Goal: Information Seeking & Learning: Find contact information

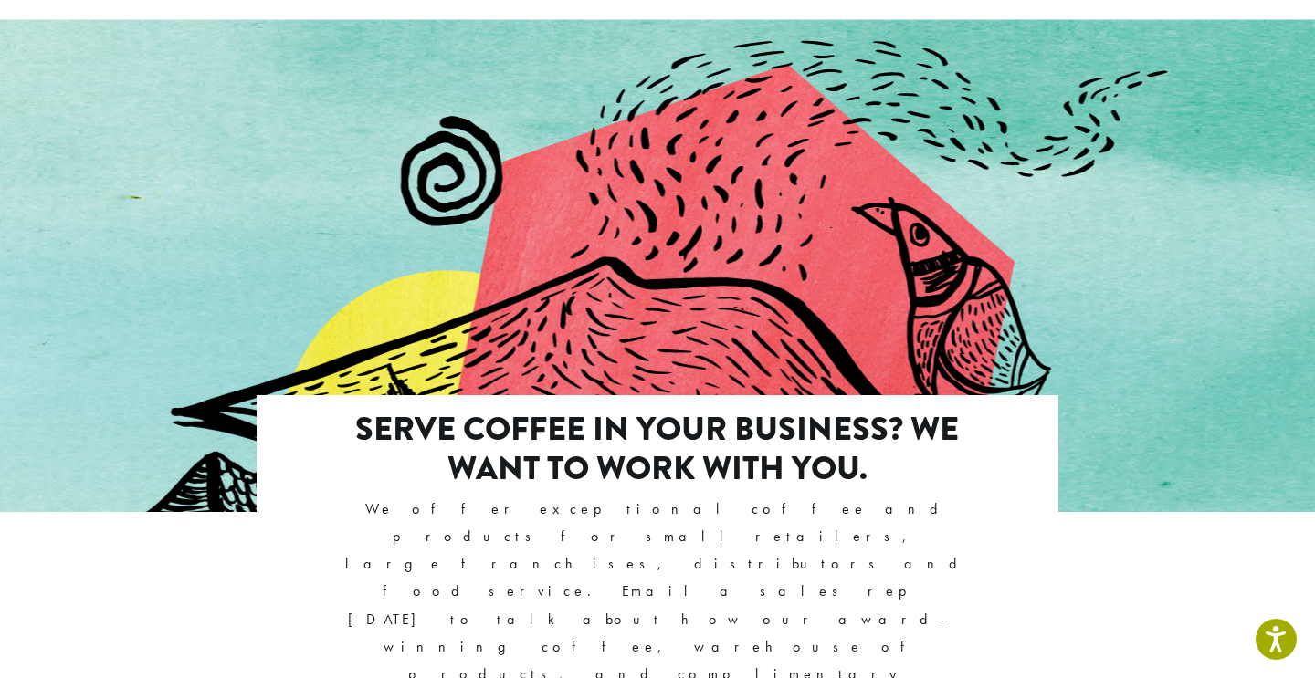
scroll to position [1029, 0]
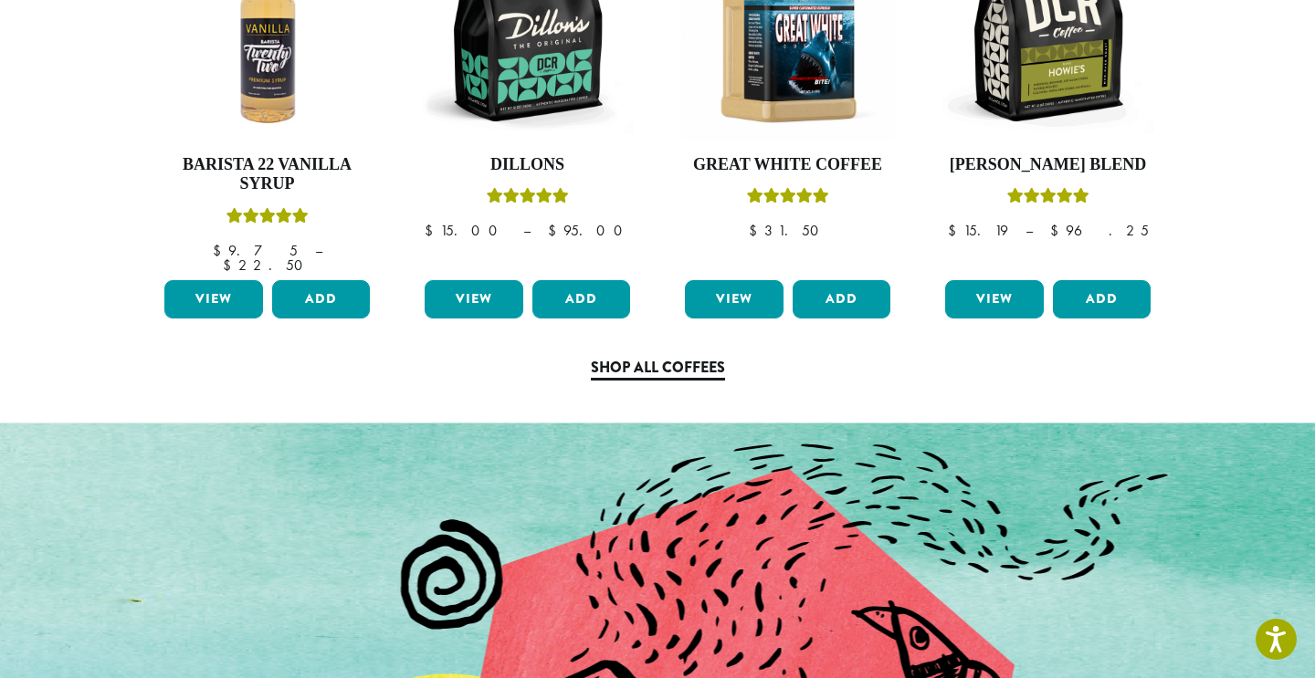
click at [699, 357] on link "Shop All Coffees" at bounding box center [658, 369] width 134 height 24
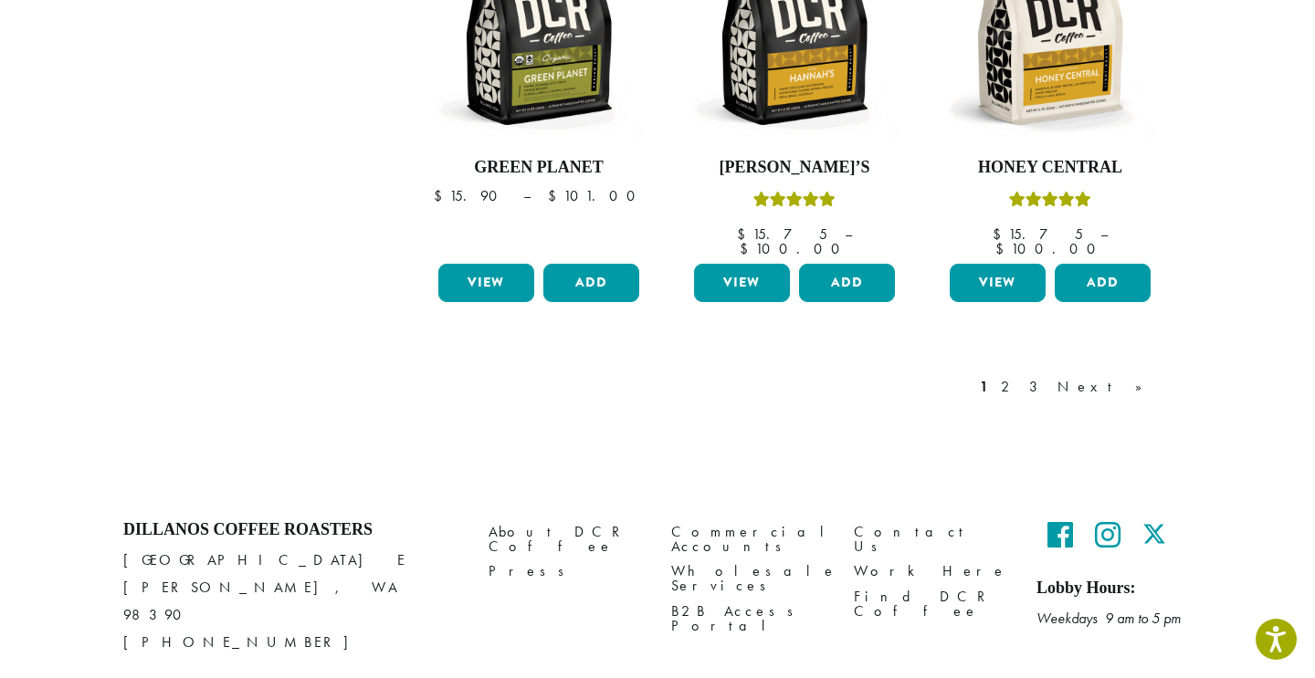
scroll to position [1657, 0]
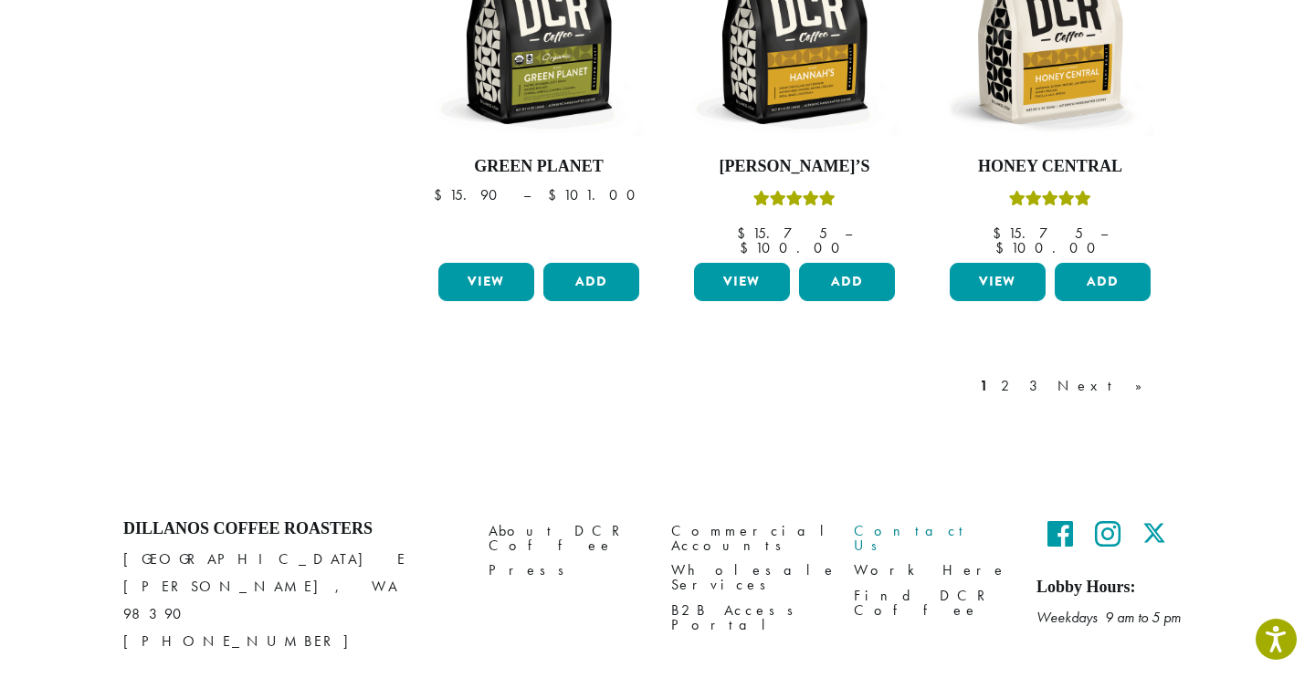
click at [883, 520] on link "Contact Us" at bounding box center [931, 539] width 155 height 39
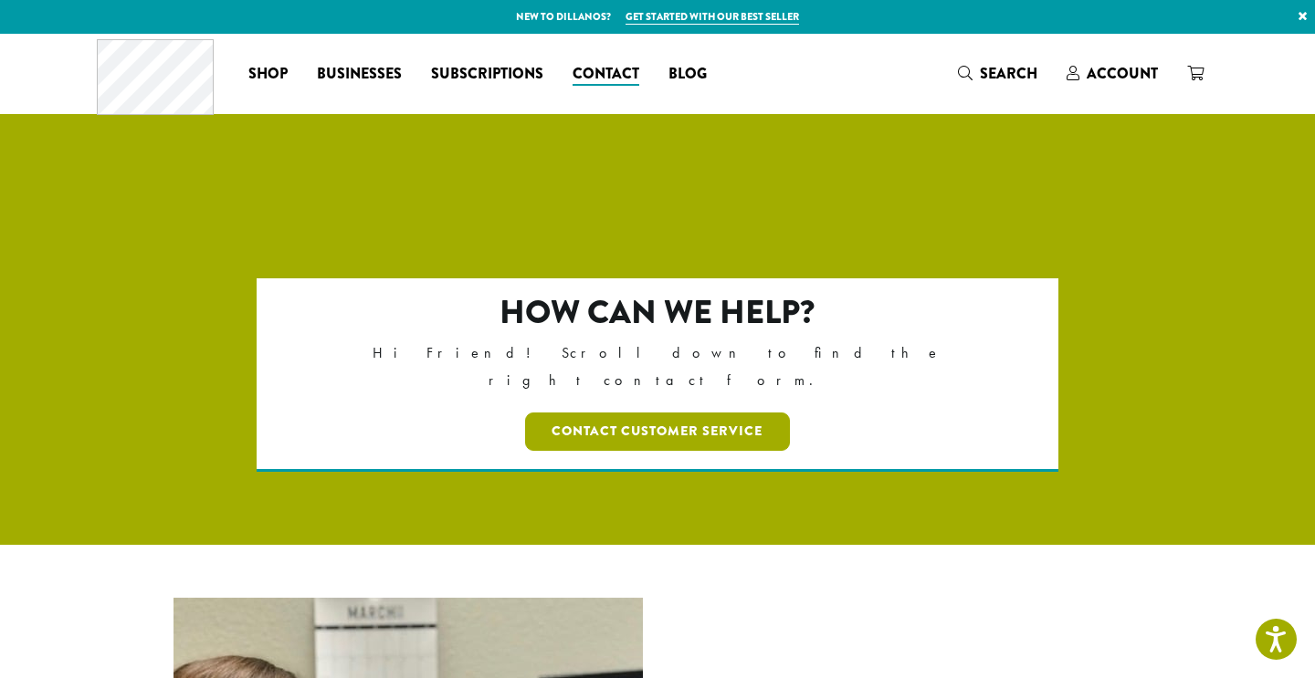
click at [725, 413] on link "Contact Customer Service" at bounding box center [658, 432] width 266 height 38
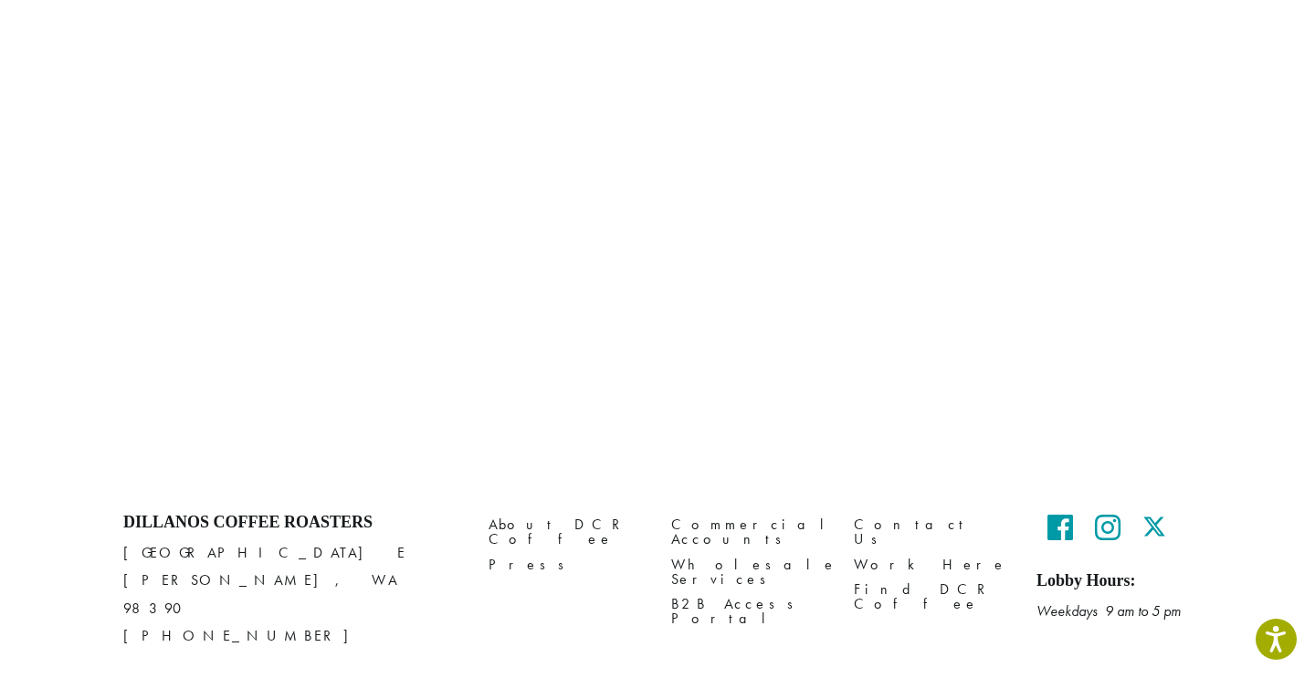
scroll to position [902, 0]
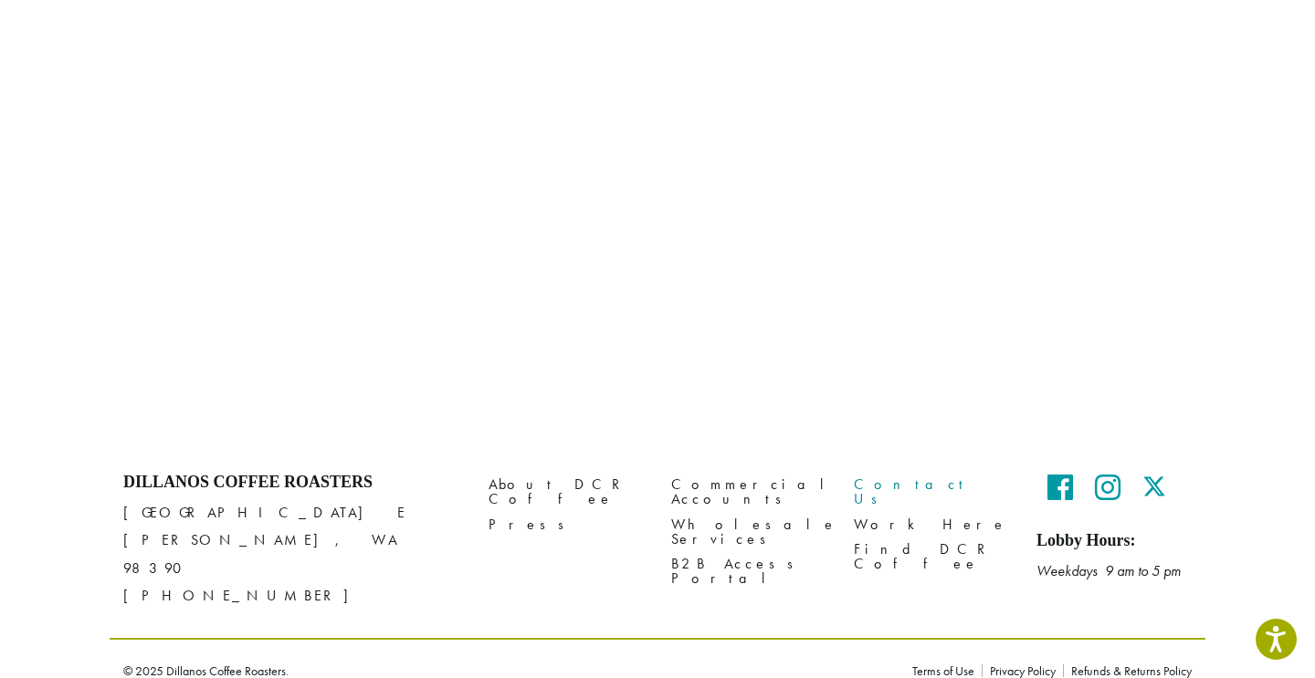
click at [878, 475] on link "Contact Us" at bounding box center [931, 492] width 155 height 39
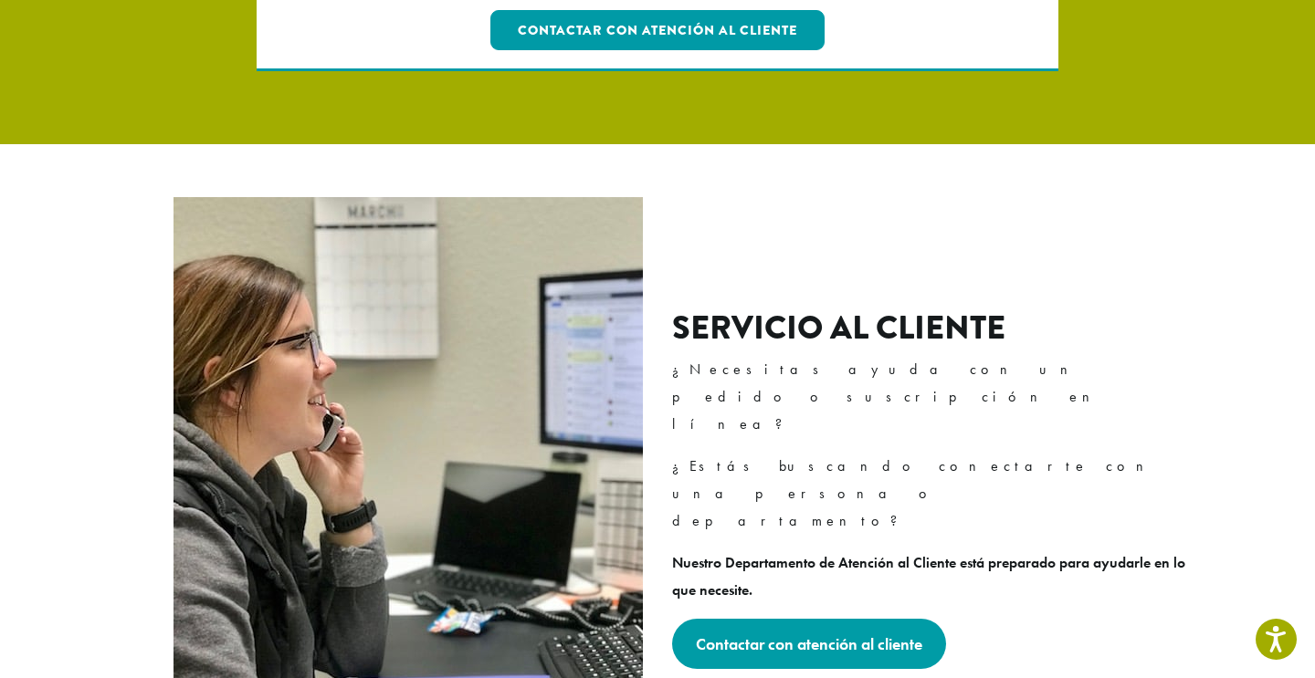
scroll to position [435, 0]
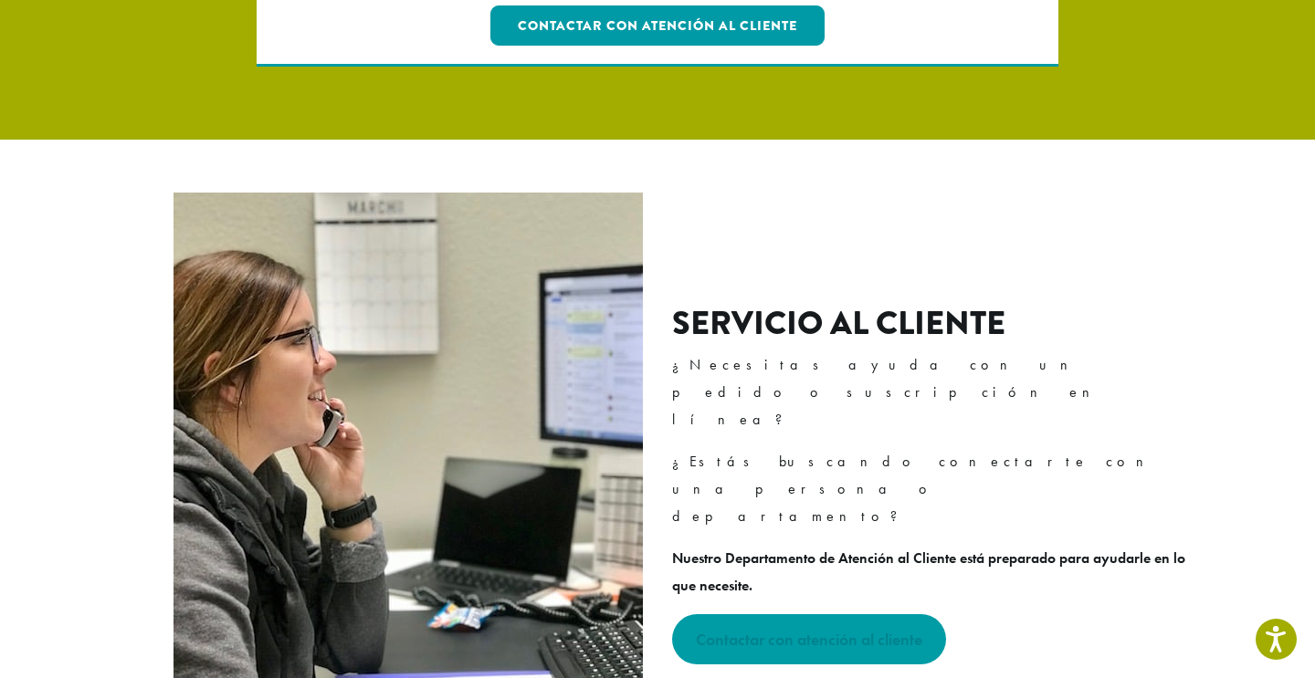
click at [798, 629] on font "Contactar con atención al cliente" at bounding box center [809, 639] width 226 height 21
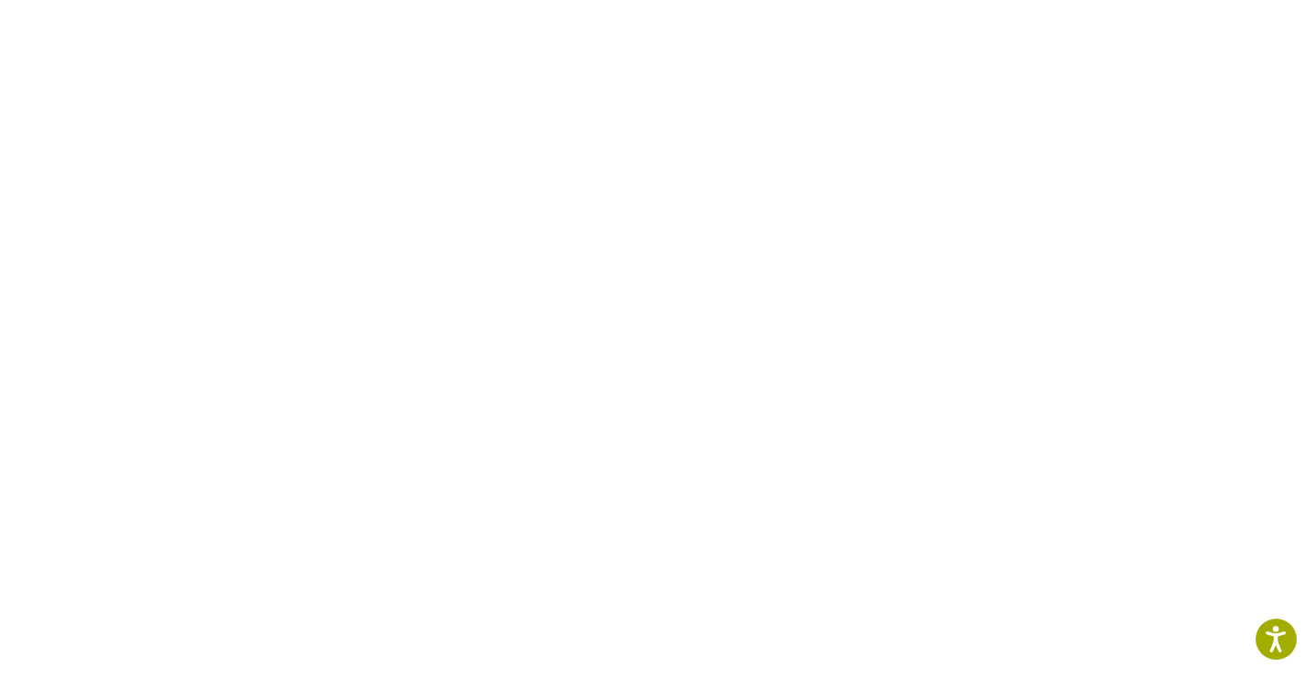
scroll to position [622, 0]
click at [1217, 259] on section at bounding box center [657, 278] width 1315 height 893
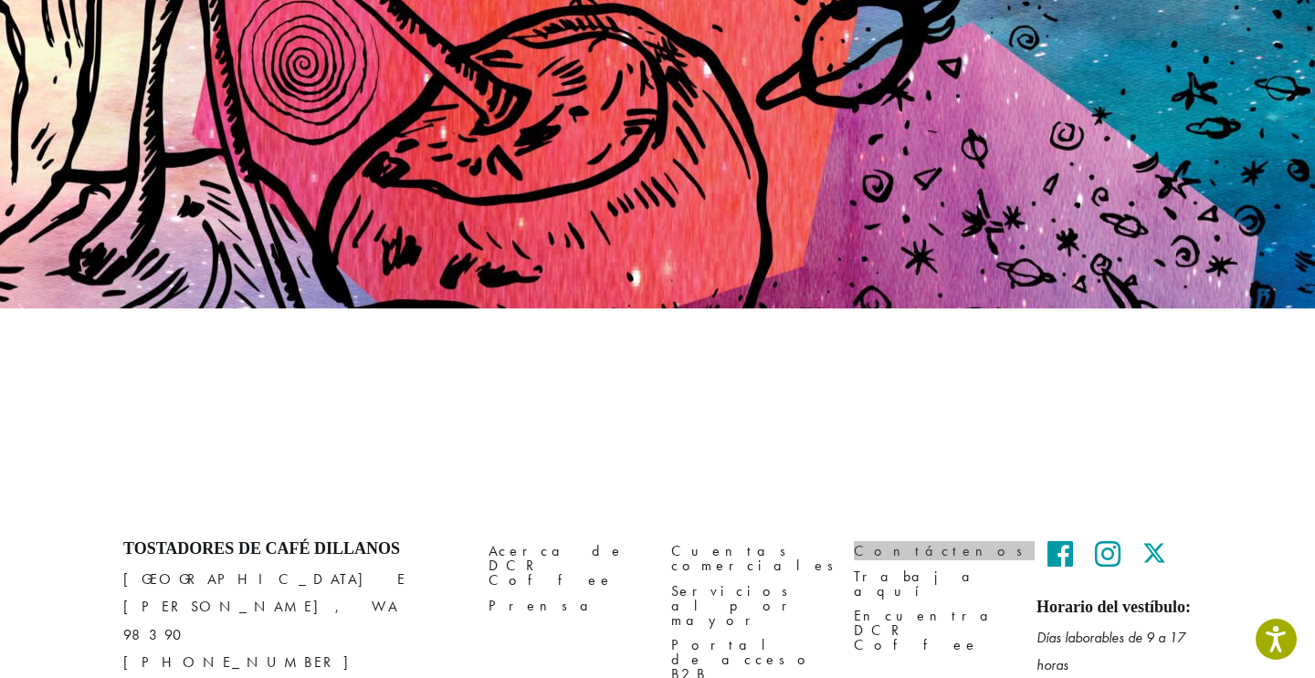
scroll to position [273, 0]
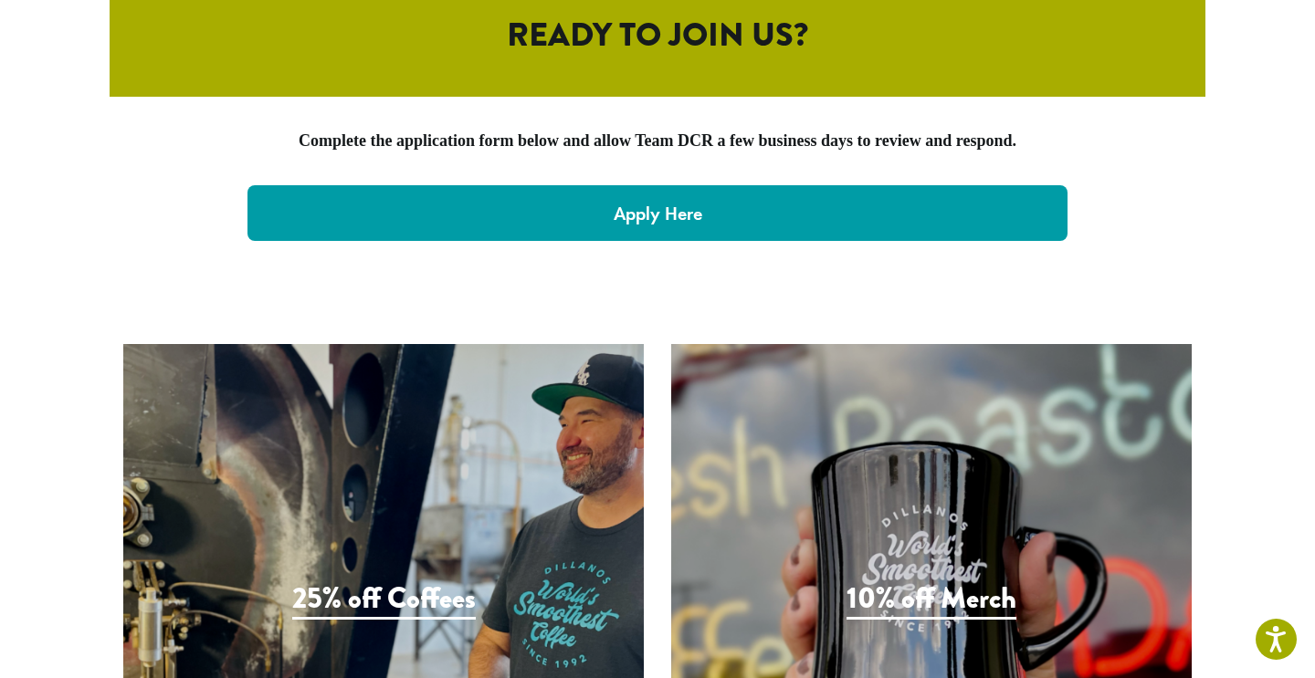
scroll to position [4001, 0]
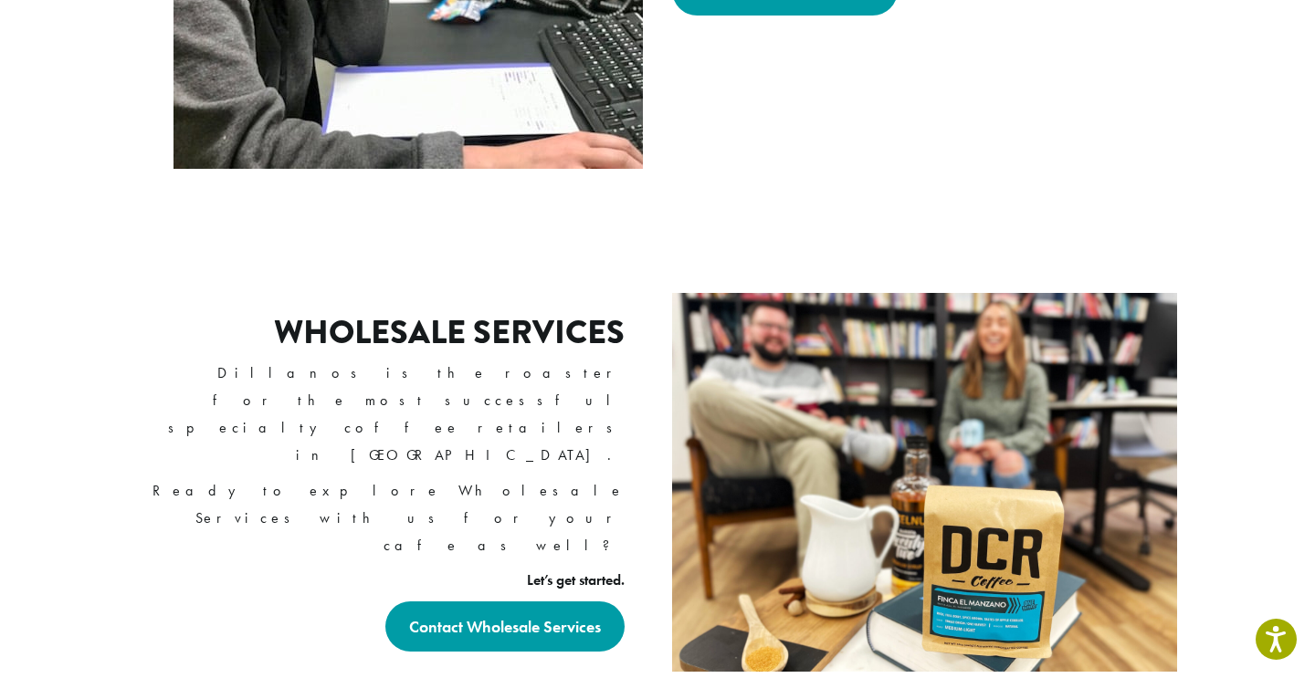
scroll to position [1145, 0]
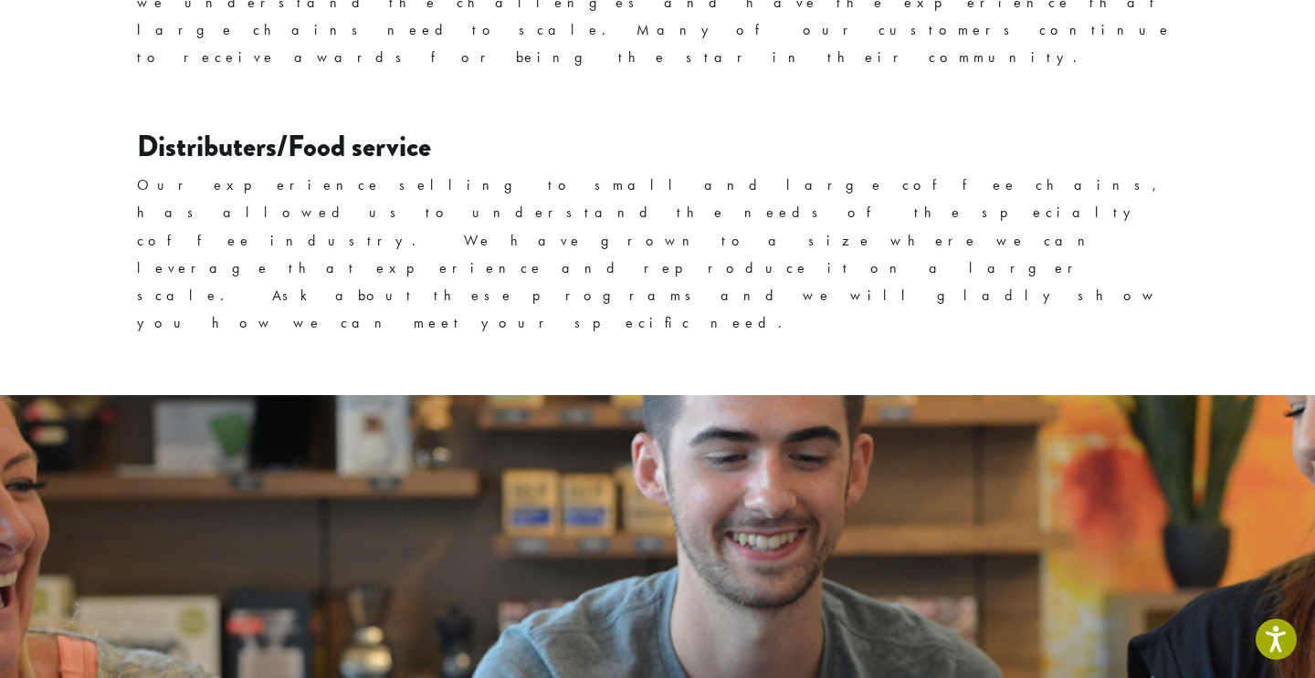
scroll to position [3192, 0]
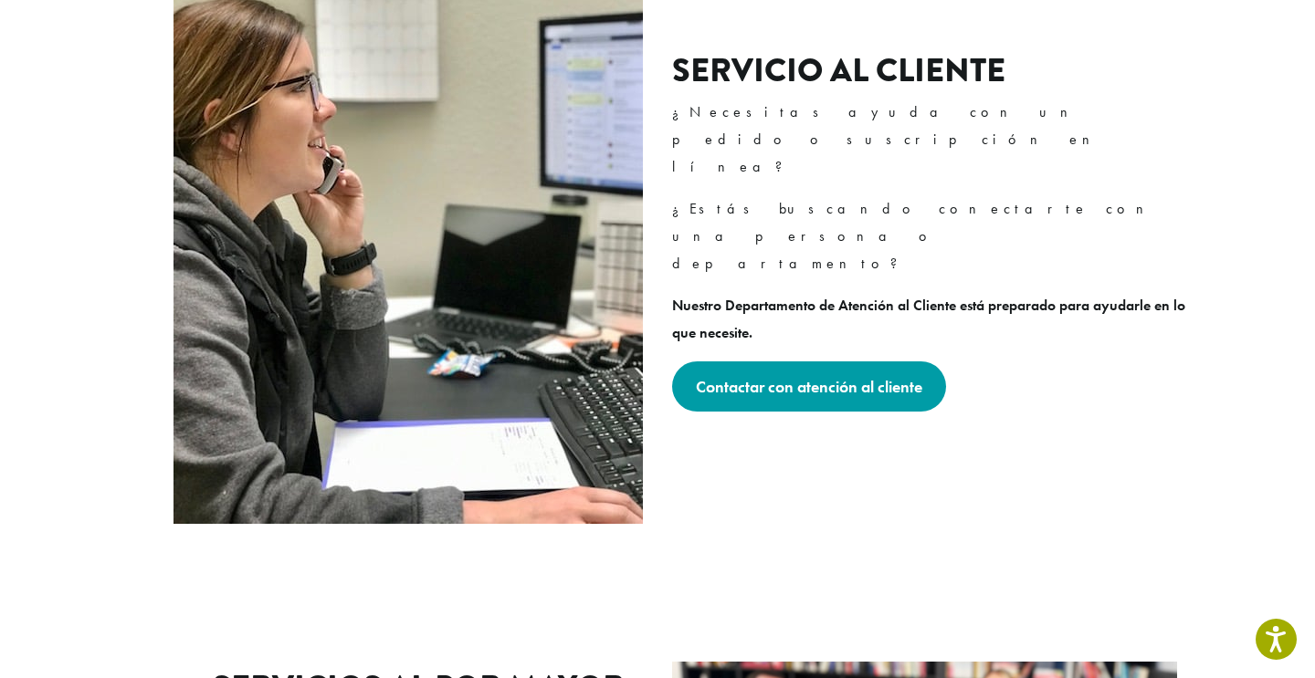
scroll to position [646, 0]
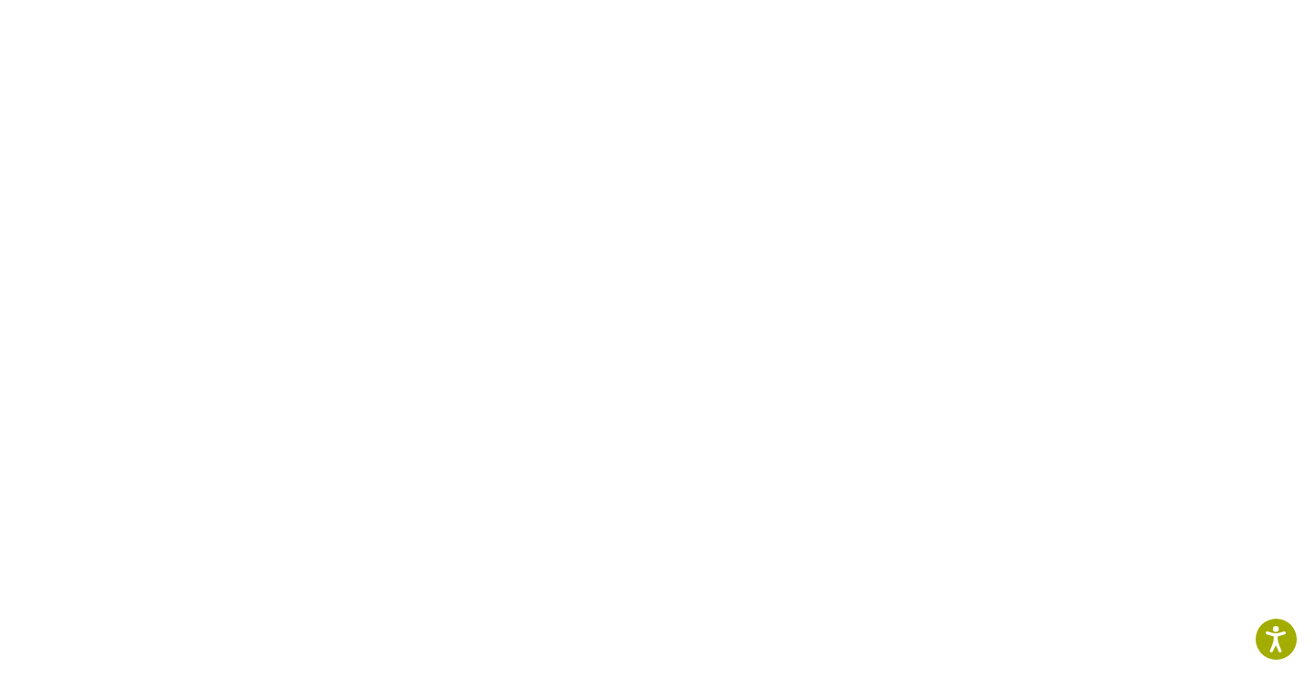
scroll to position [1036, 0]
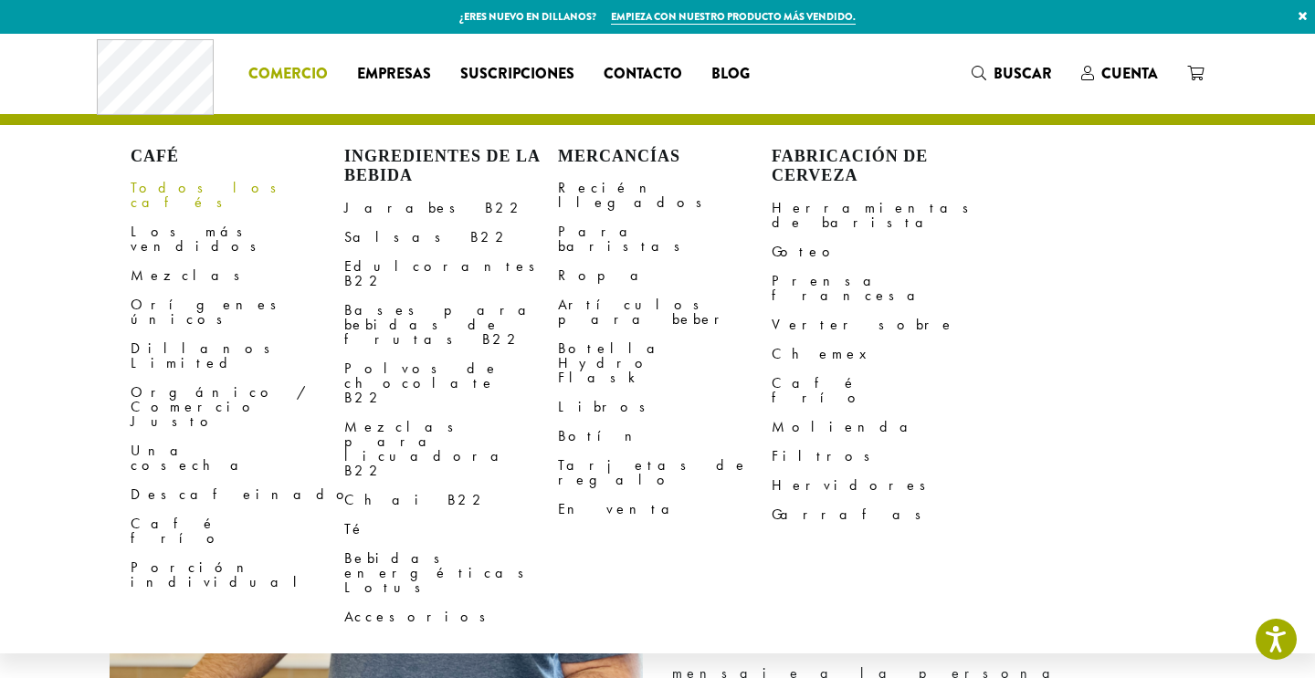
click at [195, 189] on font "Todos los cafés" at bounding box center [210, 195] width 158 height 34
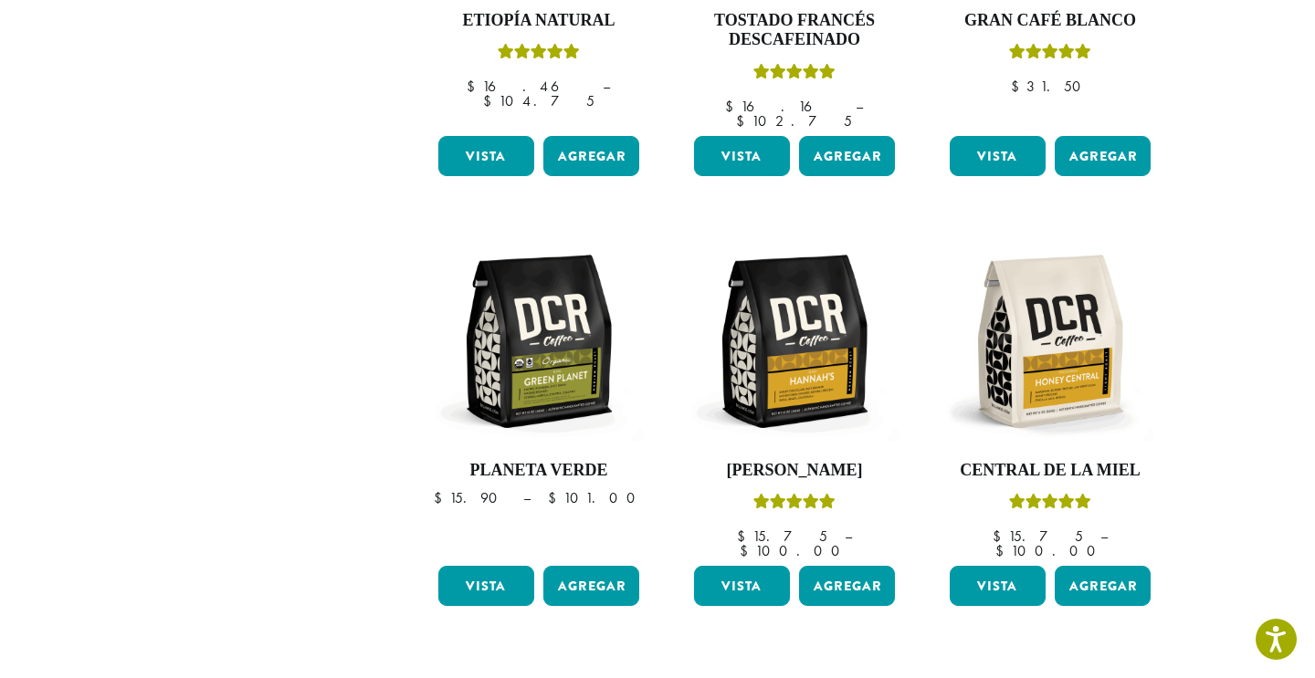
scroll to position [1507, 0]
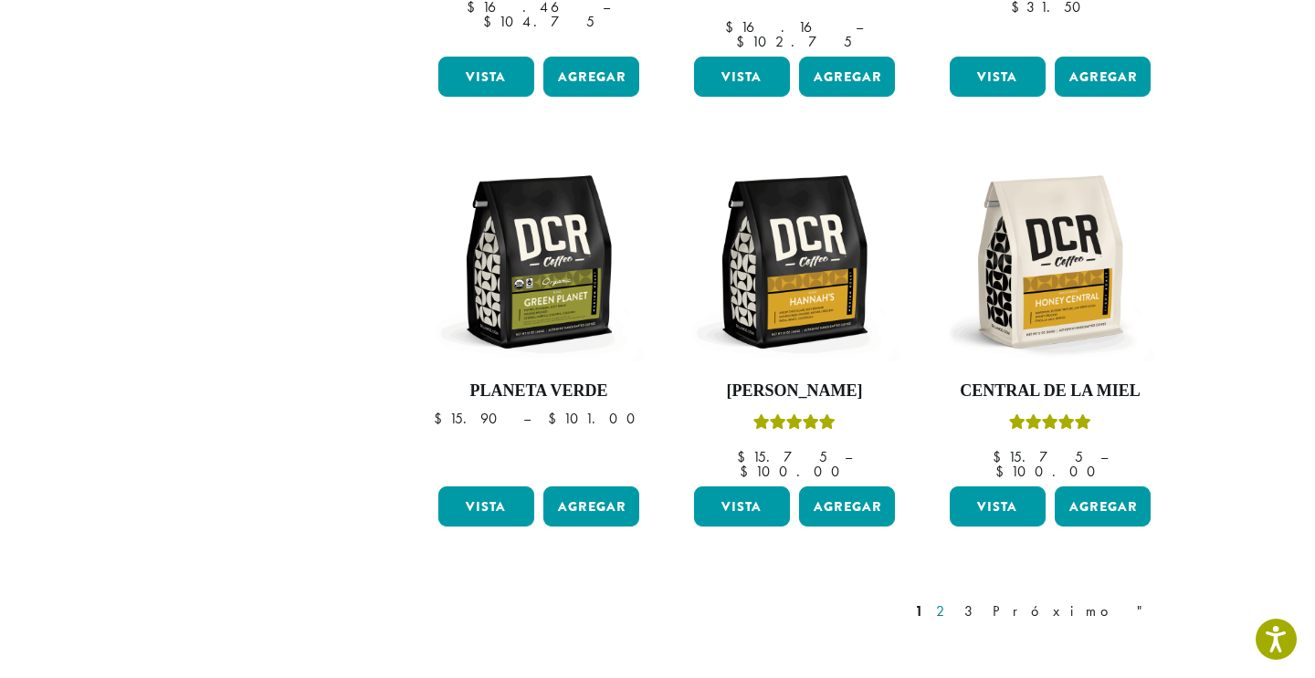
click at [952, 602] on font "2" at bounding box center [944, 611] width 16 height 19
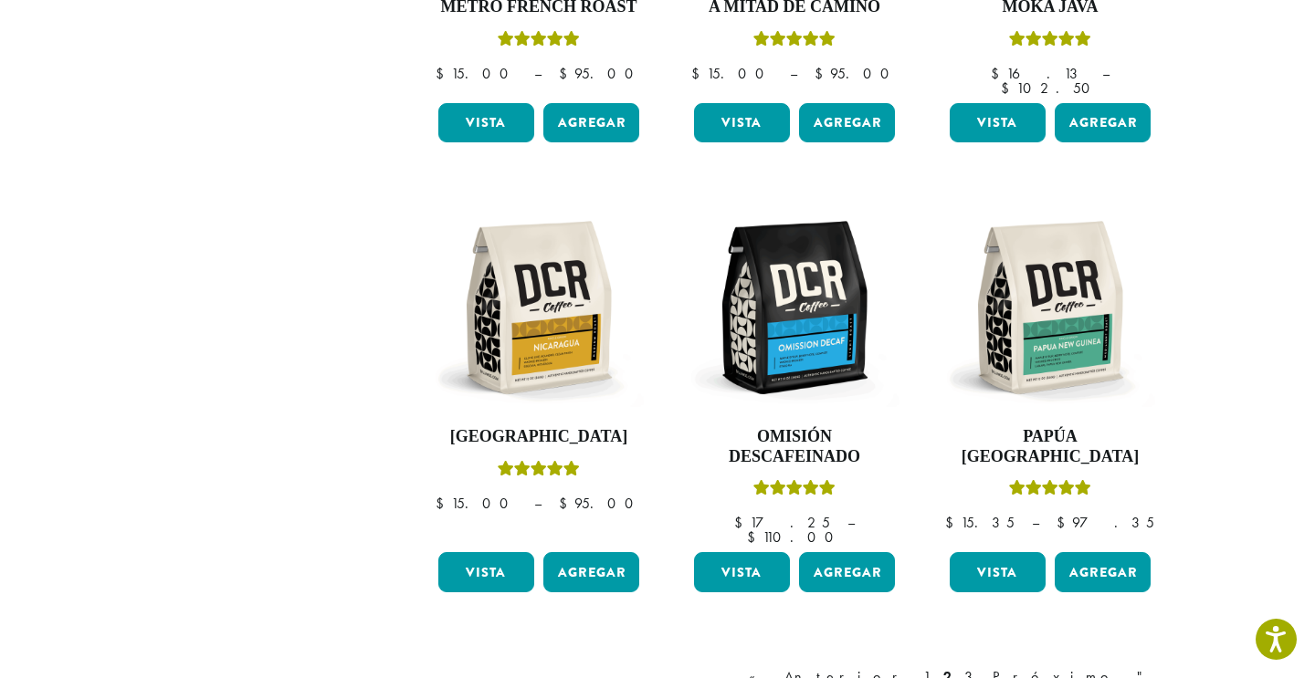
scroll to position [1633, 0]
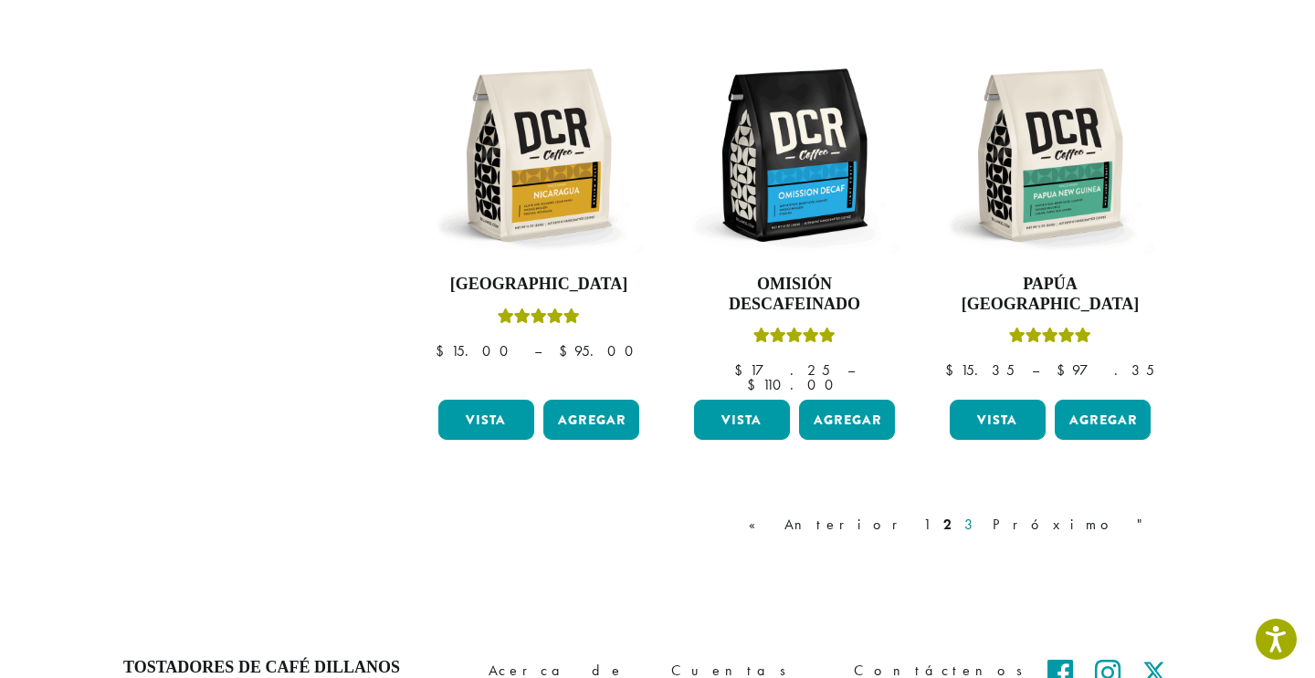
click at [983, 514] on link "3" at bounding box center [972, 525] width 23 height 22
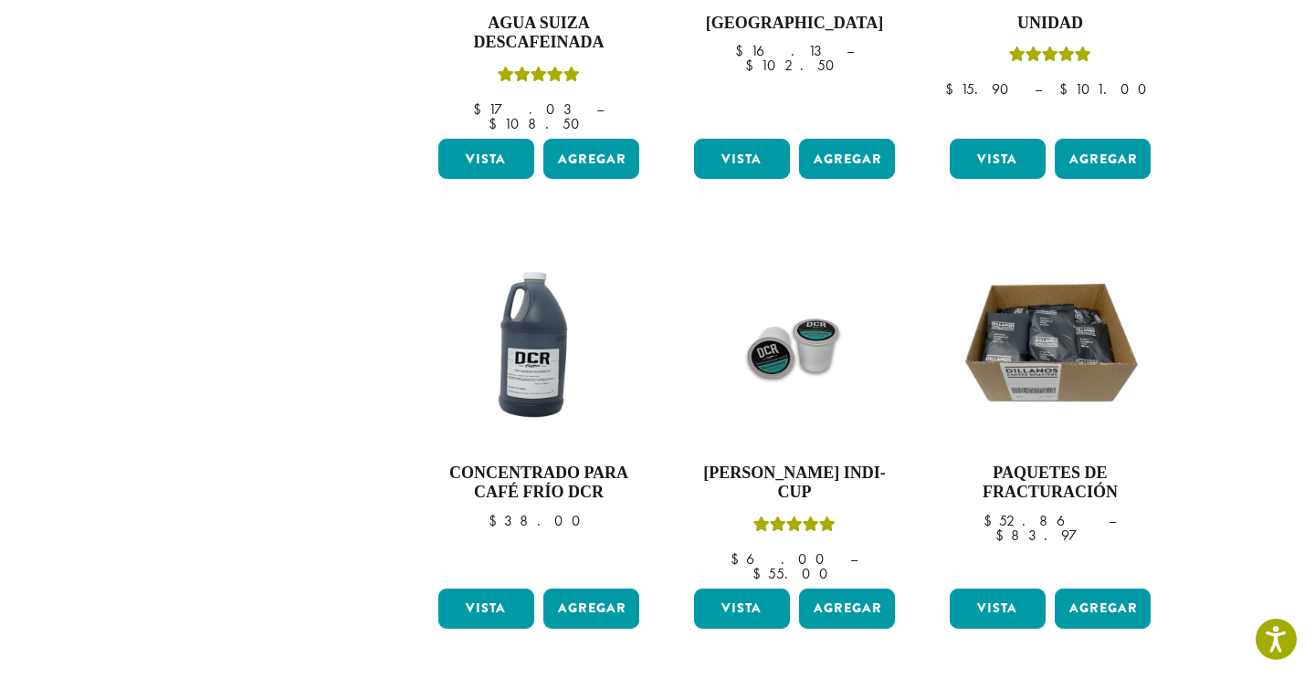
scroll to position [1487, 0]
